Goal: Information Seeking & Learning: Learn about a topic

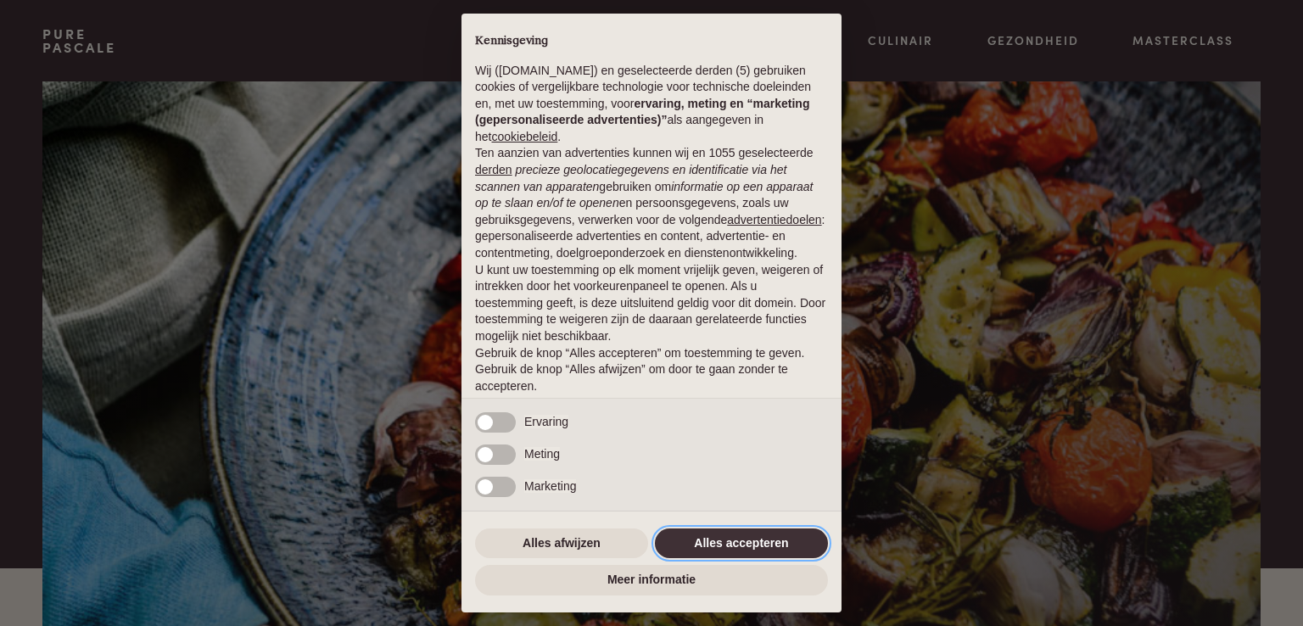
click at [711, 544] on button "Alles accepteren" at bounding box center [741, 543] width 173 height 31
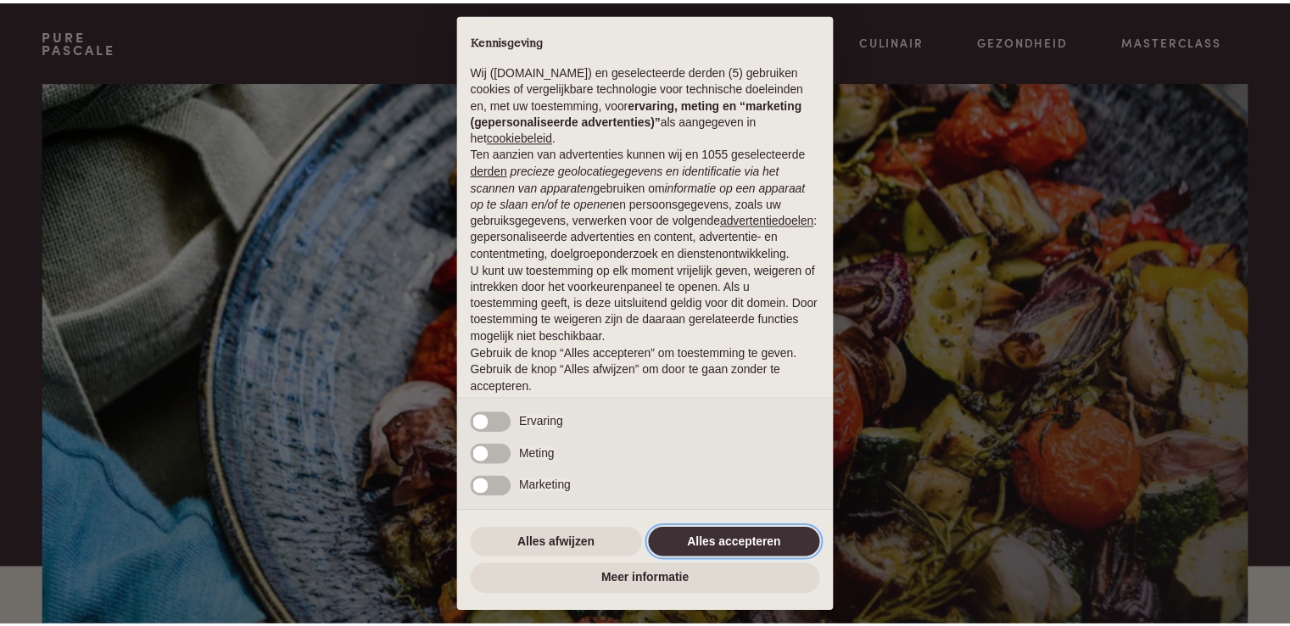
scroll to position [56, 0]
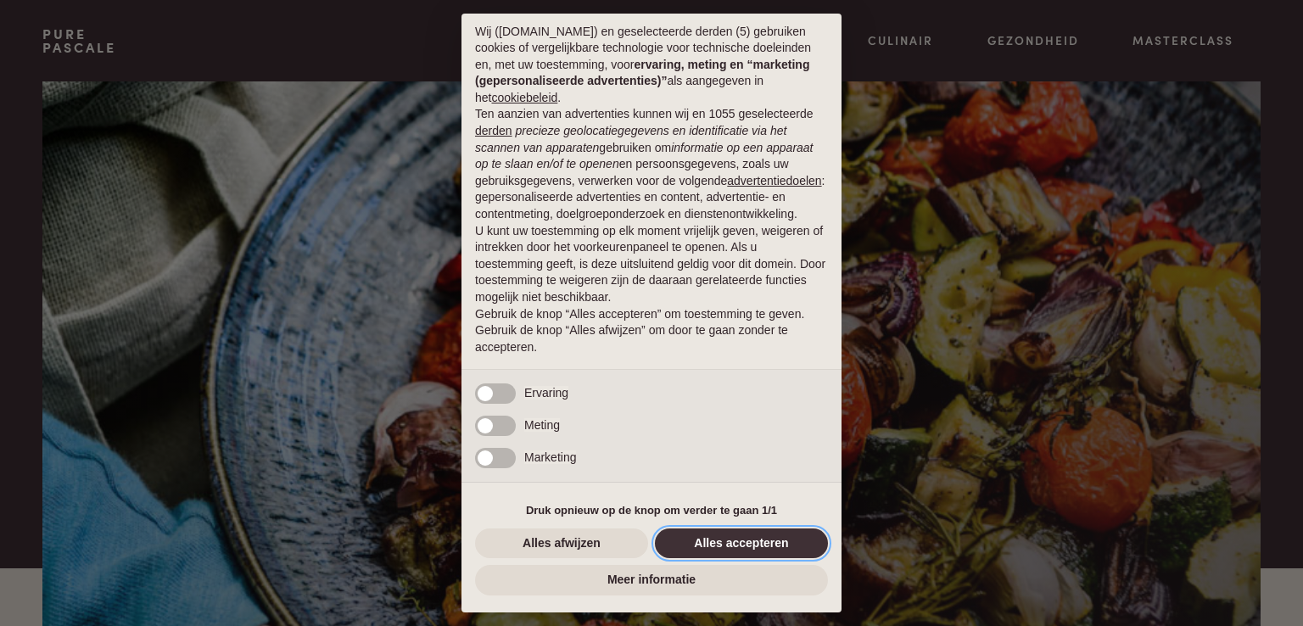
click at [743, 544] on button "Alles accepteren" at bounding box center [741, 543] width 173 height 31
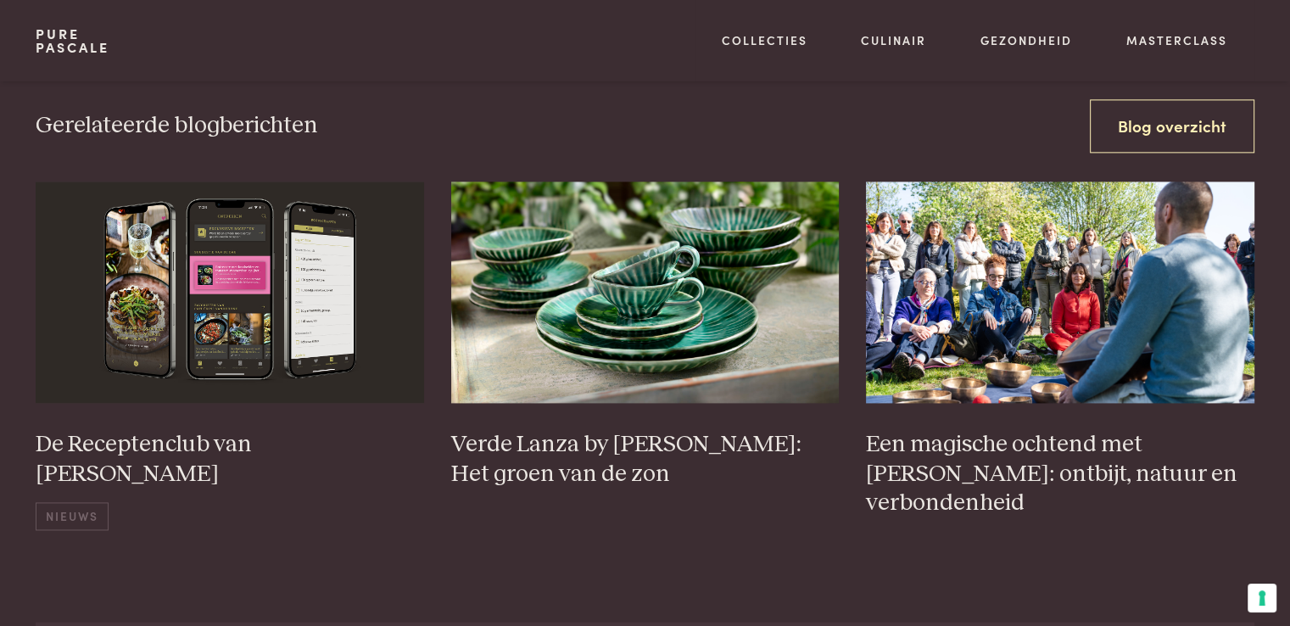
scroll to position [2341, 0]
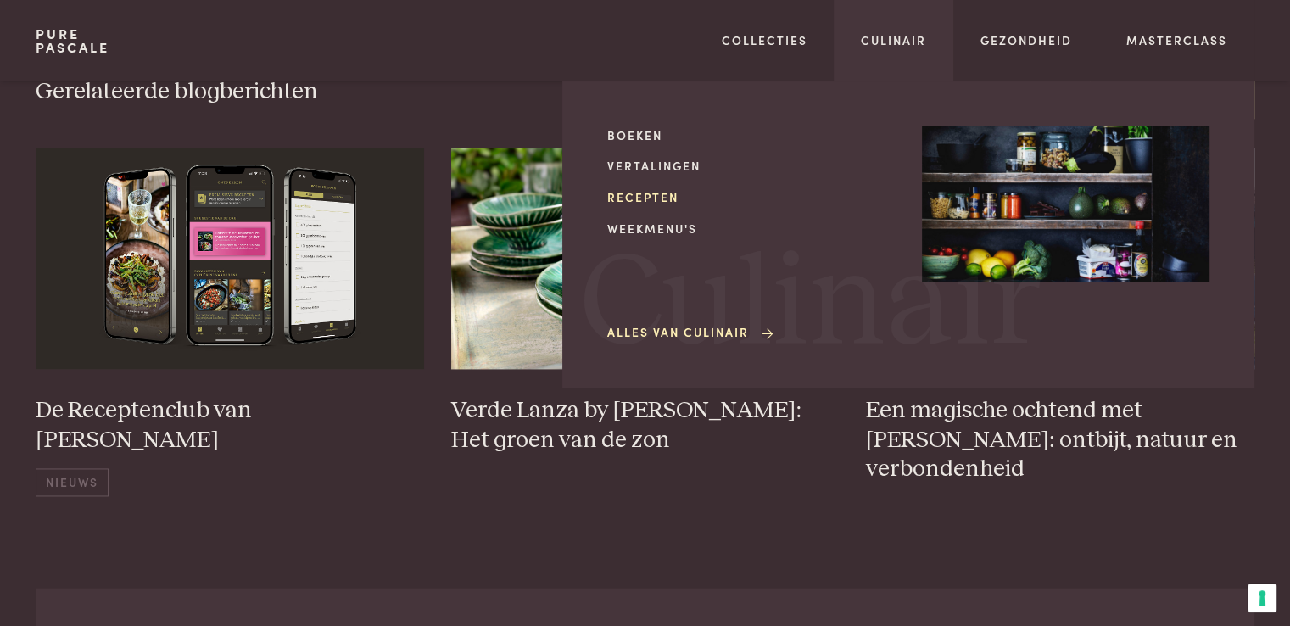
click at [628, 201] on link "Recepten" at bounding box center [751, 197] width 288 height 18
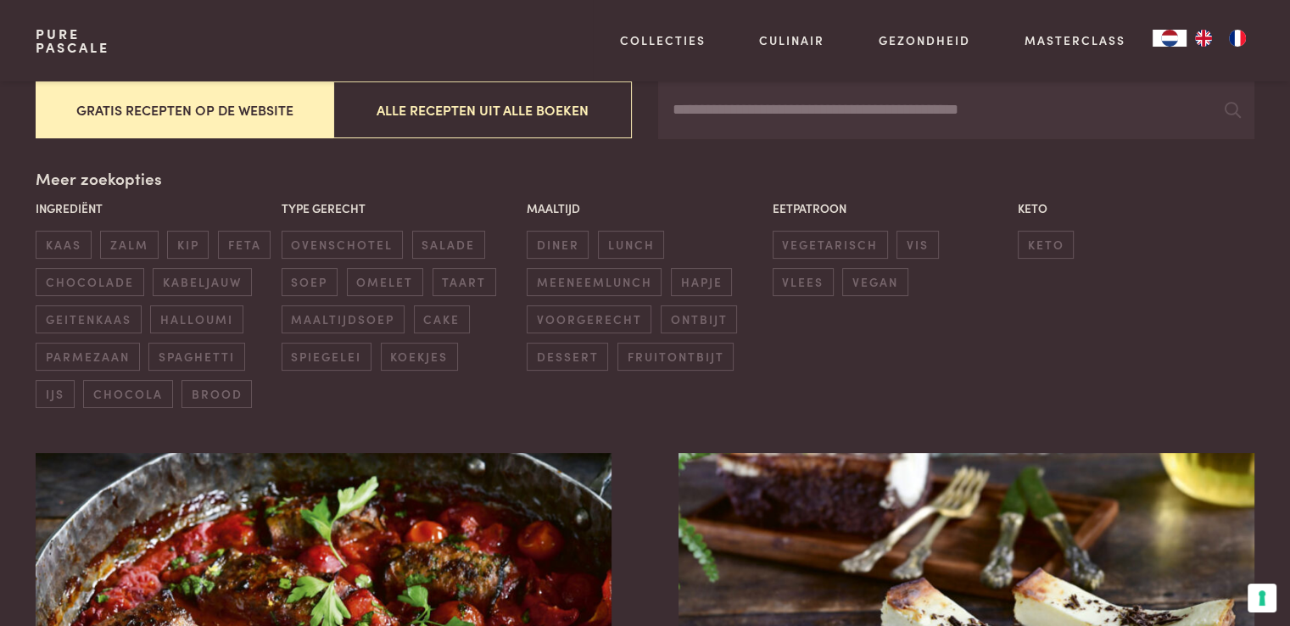
scroll to position [339, 0]
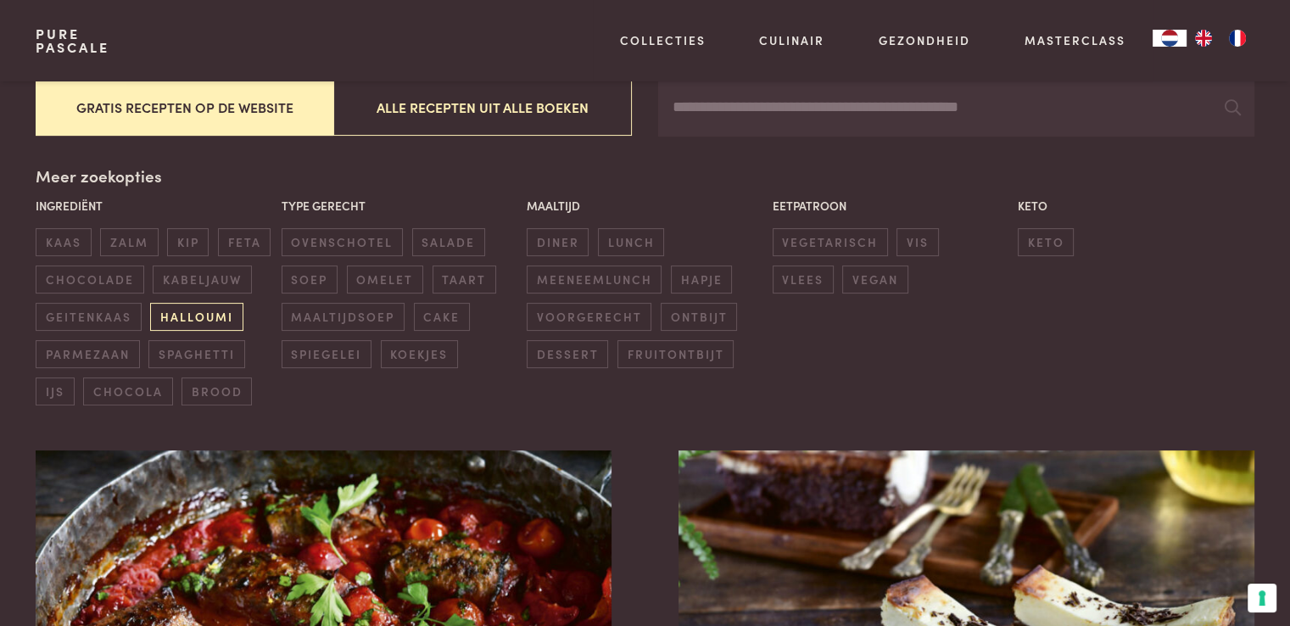
click at [192, 316] on span "halloumi" at bounding box center [196, 317] width 92 height 28
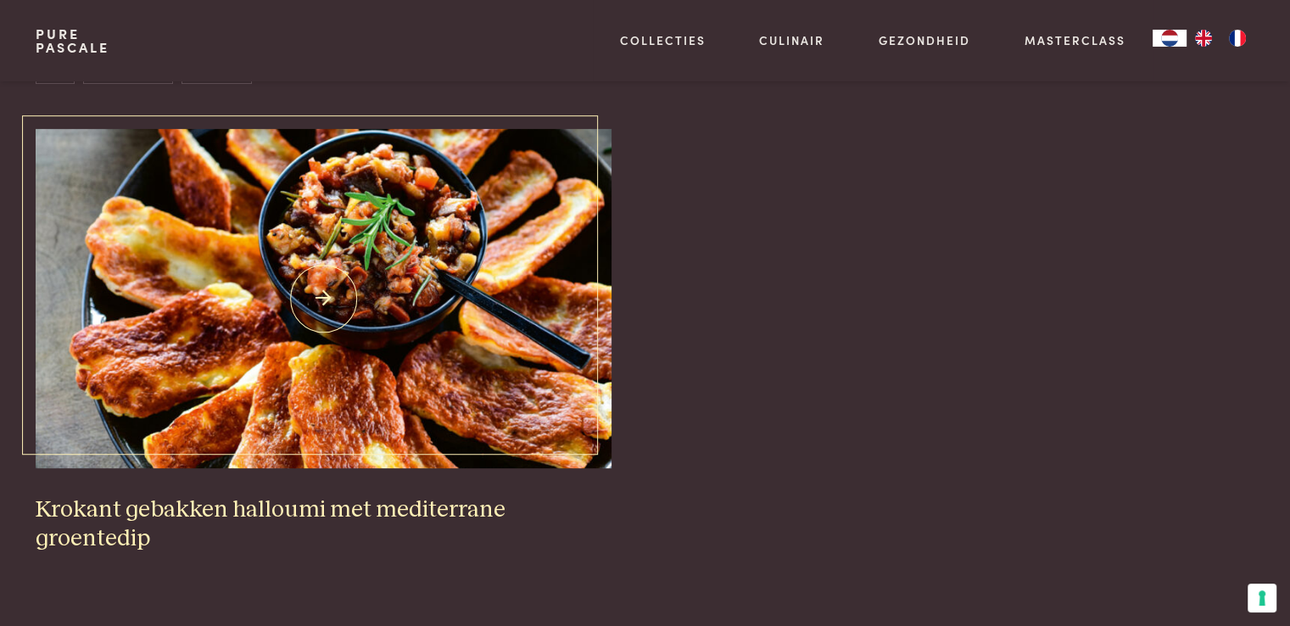
scroll to position [695, 0]
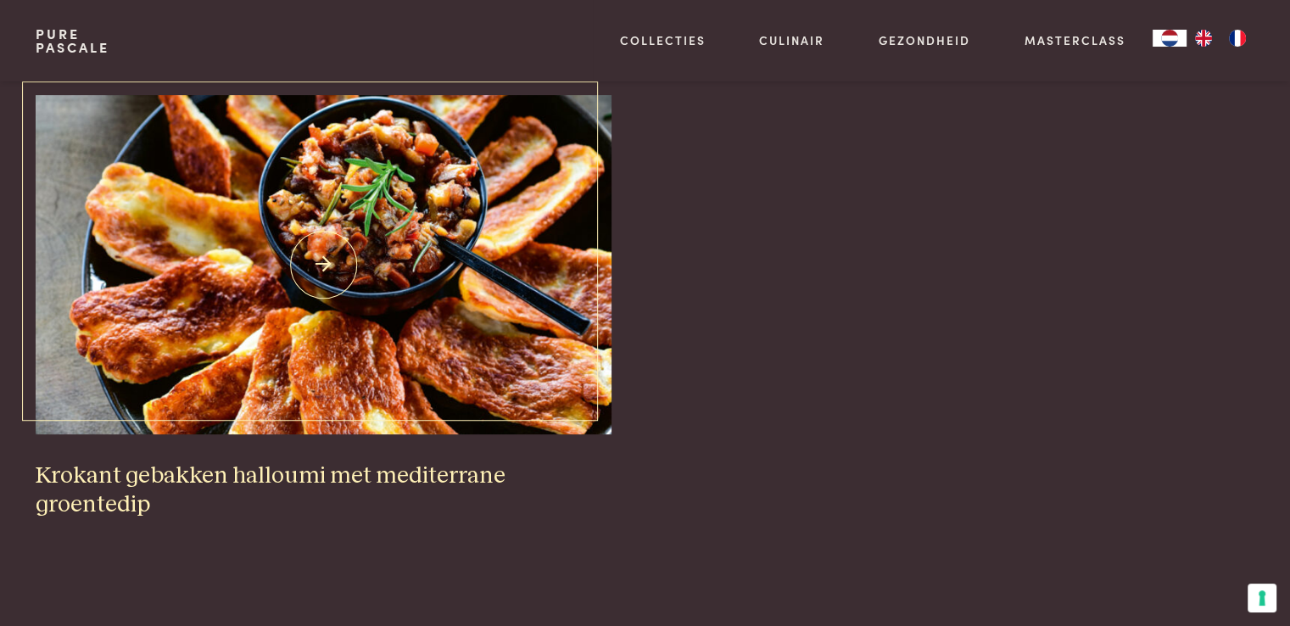
click at [435, 442] on link "Krokant gebakken halloumi met mediterrane groentedip" at bounding box center [323, 307] width 575 height 425
